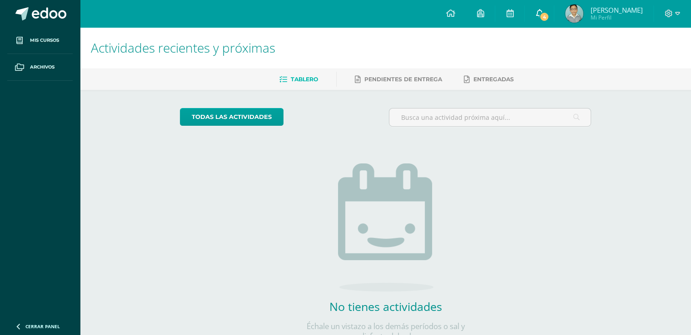
click at [548, 19] on span "4" at bounding box center [544, 17] width 10 height 10
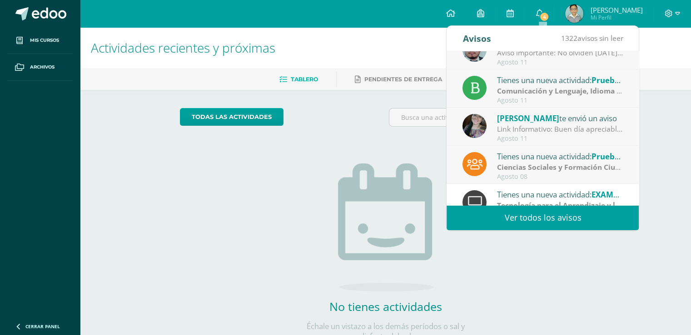
scroll to position [75, 0]
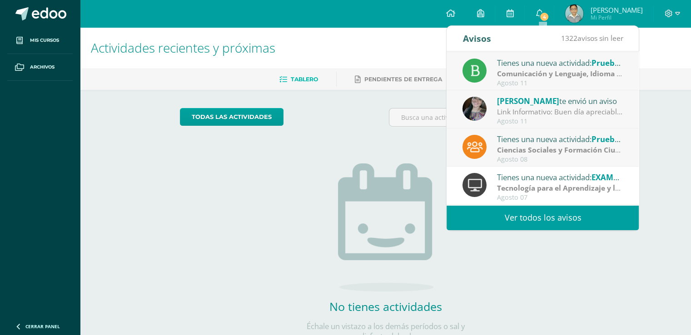
click at [525, 118] on div "Agosto 11" at bounding box center [560, 122] width 126 height 8
click at [527, 111] on div "Link Informativo: Buen día apreciables estudiantes, es un gusto dirigirme a ust…" at bounding box center [560, 112] width 126 height 10
click at [545, 99] on span "[PERSON_NAME]" at bounding box center [528, 101] width 62 height 10
click at [520, 113] on div "Link Informativo: Buen día apreciables estudiantes, es un gusto dirigirme a ust…" at bounding box center [560, 112] width 126 height 10
click at [532, 115] on div "Link Informativo: Buen día apreciables estudiantes, es un gusto dirigirme a ust…" at bounding box center [560, 112] width 126 height 10
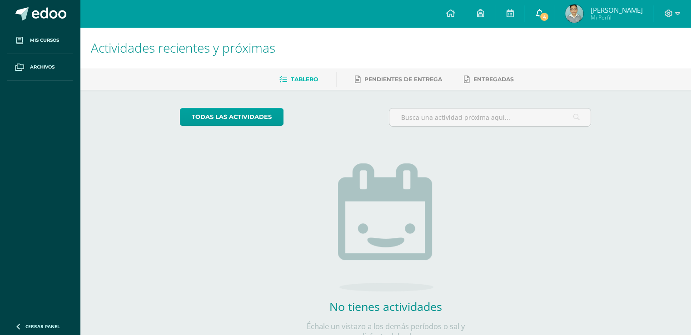
click at [549, 11] on link "4" at bounding box center [539, 13] width 29 height 27
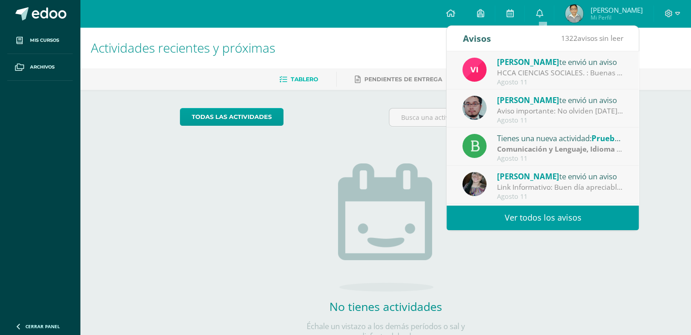
click at [523, 172] on span "[PERSON_NAME]" at bounding box center [528, 176] width 62 height 10
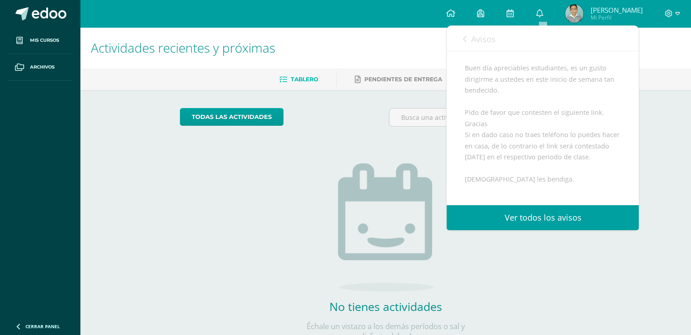
scroll to position [151, 0]
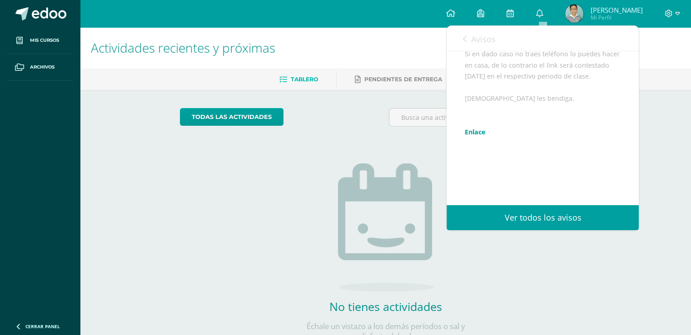
click at [482, 136] on link "Enlace" at bounding box center [475, 132] width 21 height 9
